Goal: Find specific fact: Find contact information

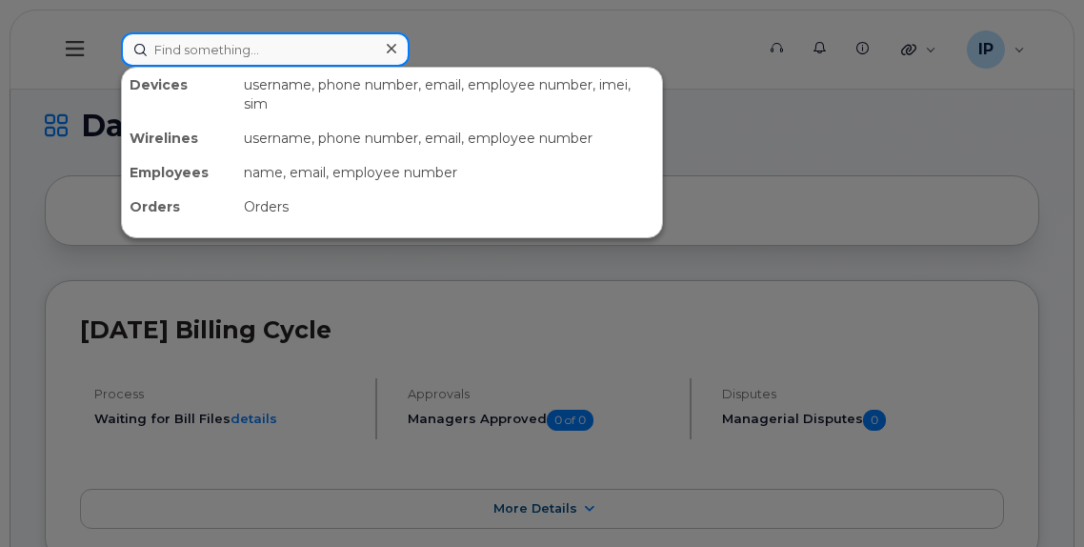
click at [266, 54] on input at bounding box center [265, 49] width 289 height 34
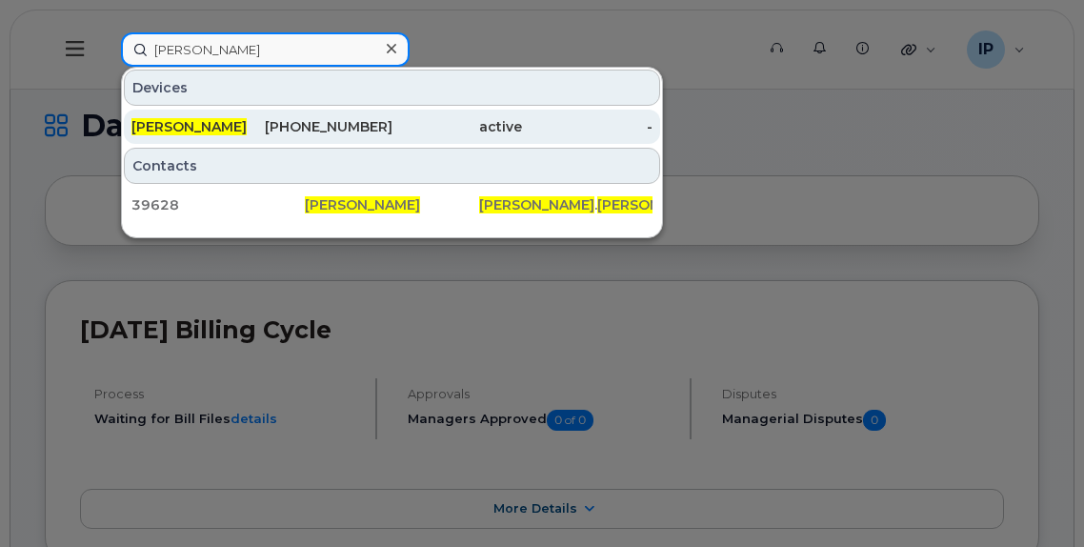
type input "andy lam"
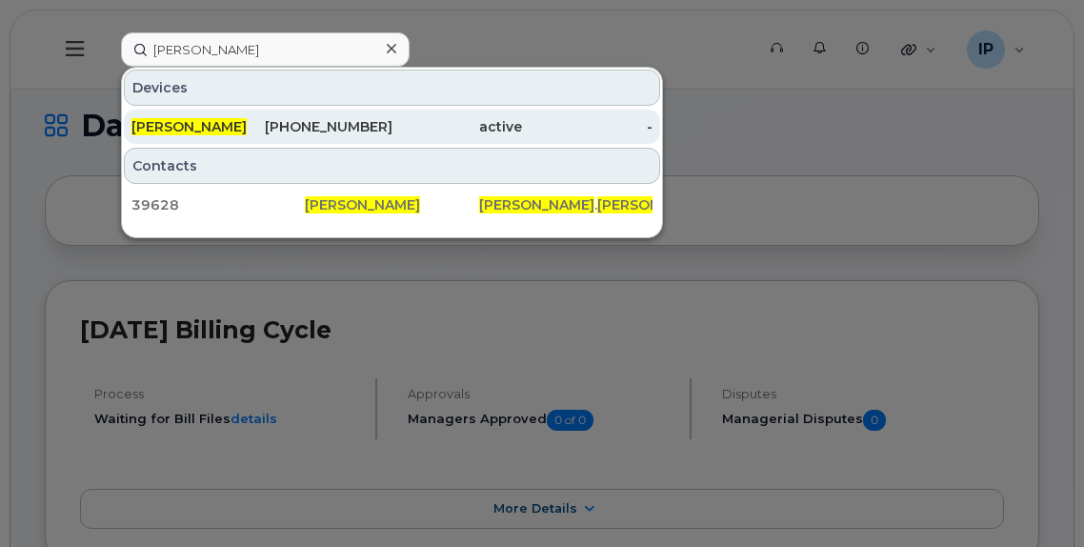
click at [340, 128] on div "587-341-4432" at bounding box center [327, 126] width 131 height 19
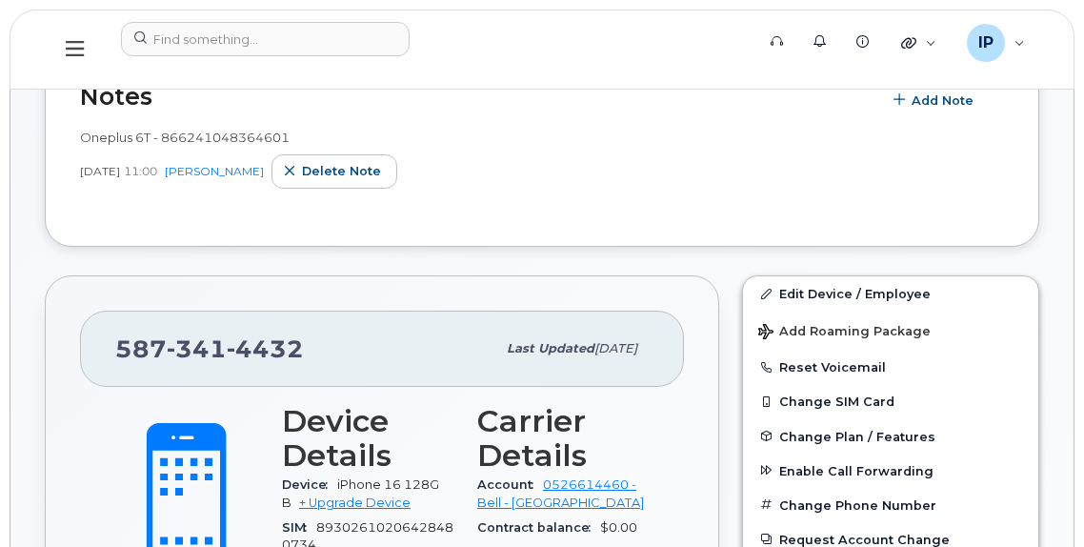
scroll to position [554, 0]
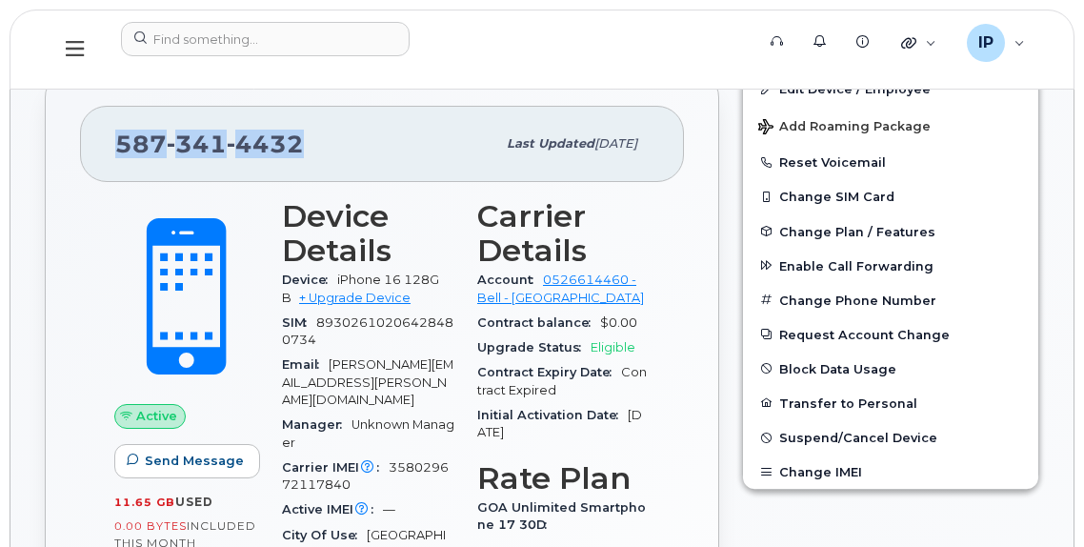
drag, startPoint x: 314, startPoint y: 140, endPoint x: 168, endPoint y: 148, distance: 146.9
click at [111, 149] on div "[PHONE_NUMBER] Last updated [DATE]" at bounding box center [382, 144] width 604 height 76
copy span "[PHONE_NUMBER]"
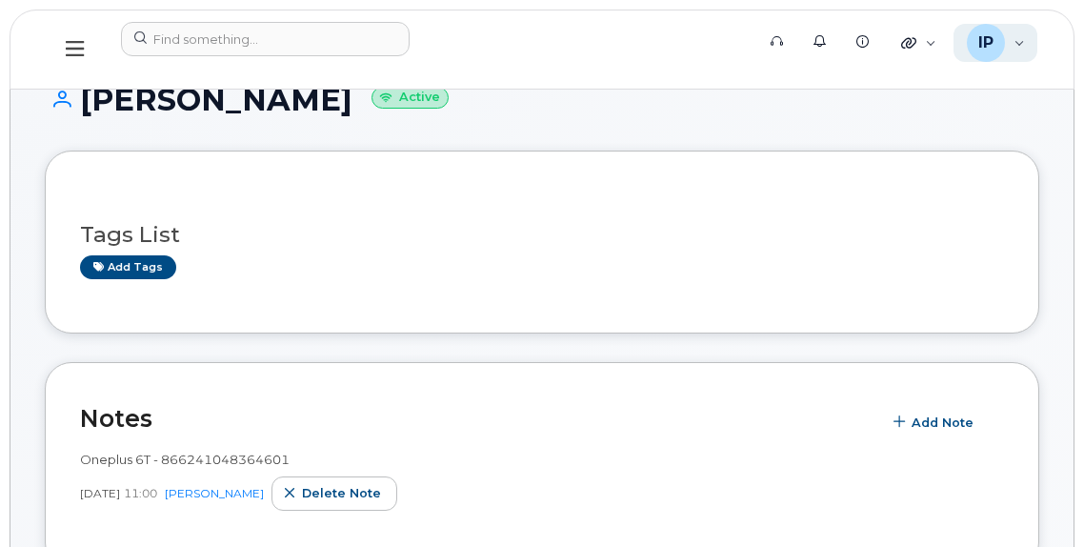
scroll to position [0, 0]
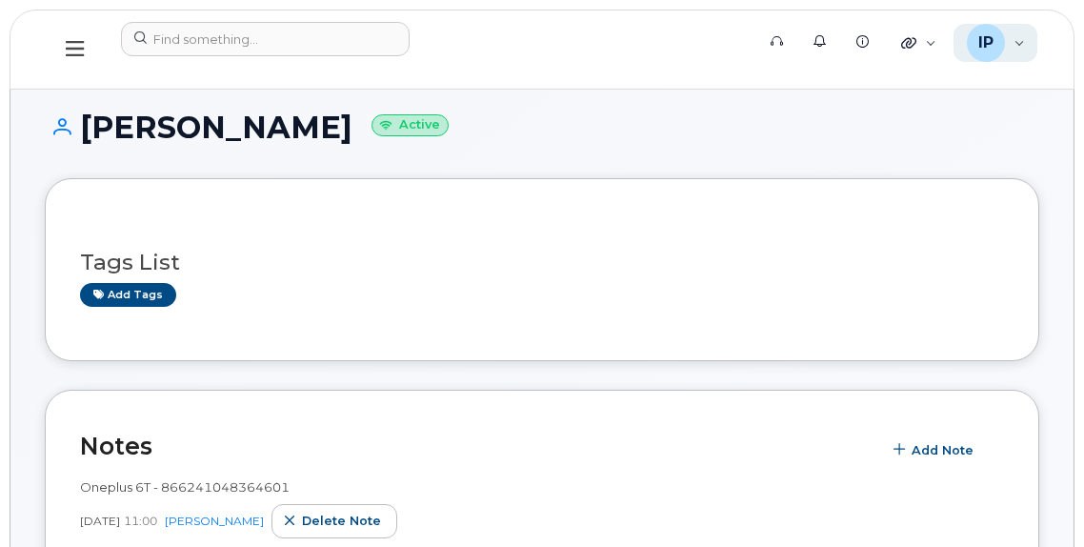
click at [1023, 45] on div "IP [PERSON_NAME] Wireless Admin" at bounding box center [996, 43] width 85 height 38
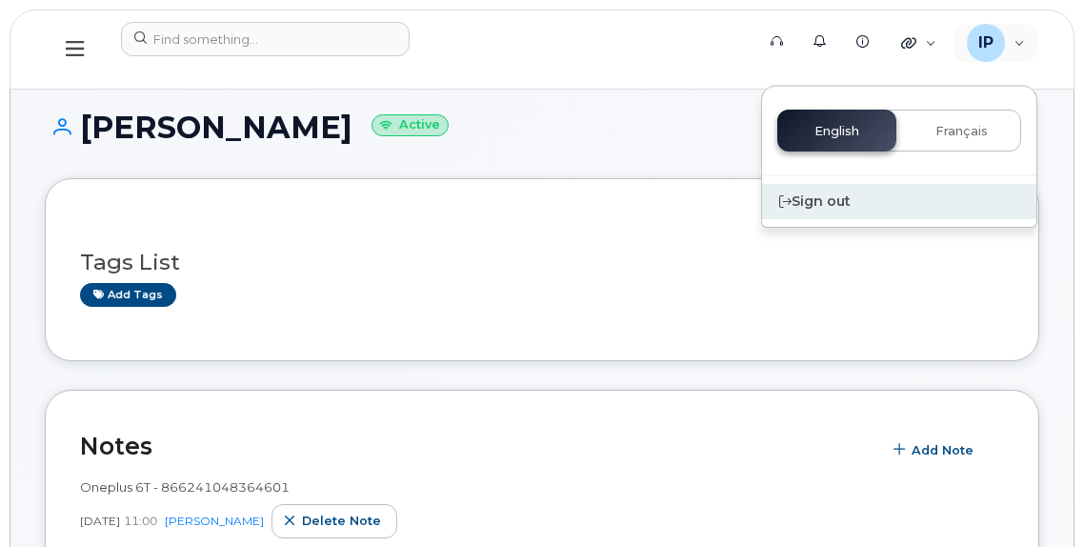
click at [822, 199] on div "Sign out" at bounding box center [899, 201] width 274 height 35
